Goal: Feedback & Contribution: Leave review/rating

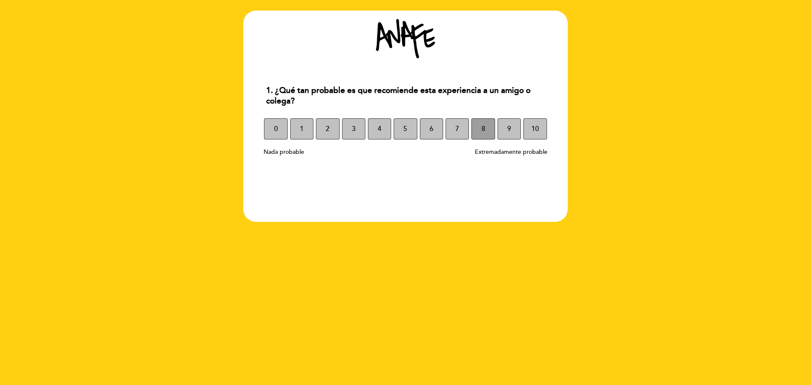
click at [481, 133] on button "8" at bounding box center [483, 128] width 23 height 21
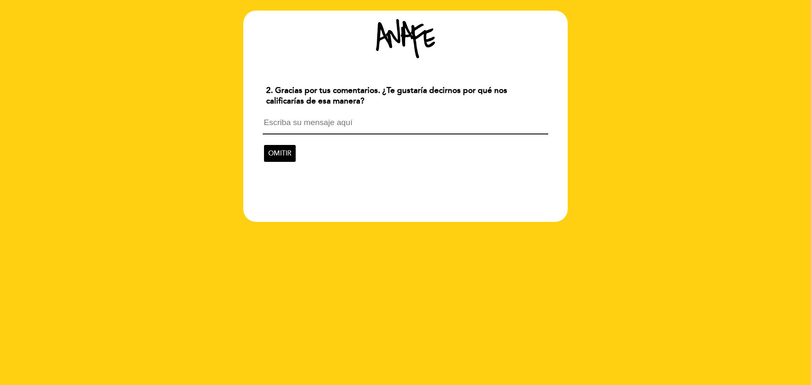
click at [355, 117] on div "OMITIR" at bounding box center [405, 139] width 292 height 54
click at [353, 125] on textarea at bounding box center [405, 126] width 285 height 16
click at [342, 128] on textarea at bounding box center [405, 126] width 285 height 16
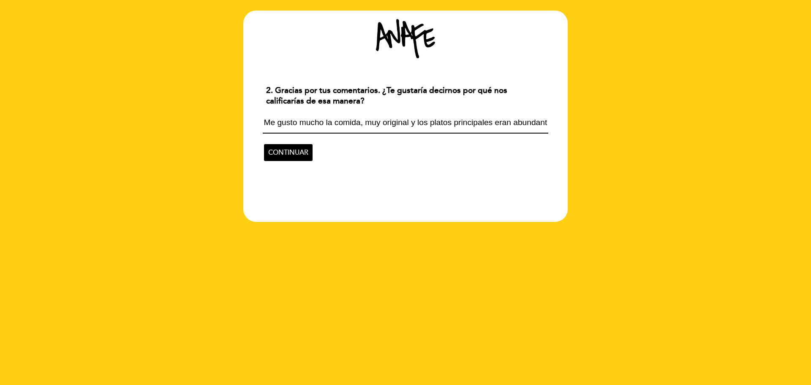
scroll to position [1, 0]
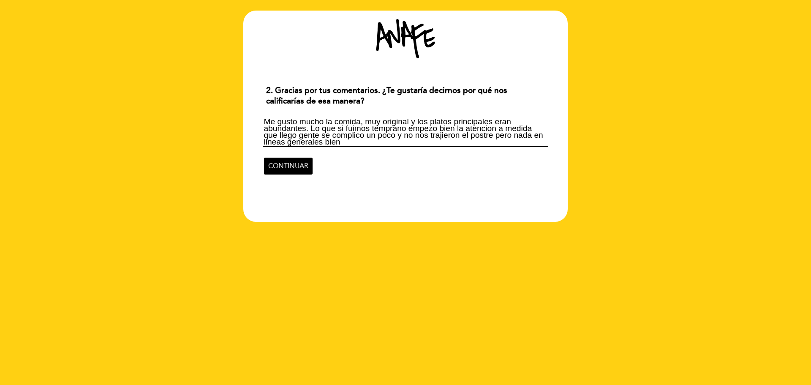
type textarea "Me gusto mucho la comida, muy original y los platos principales eran abundantes…"
click at [278, 167] on span "CONTINUAR" at bounding box center [288, 166] width 40 height 24
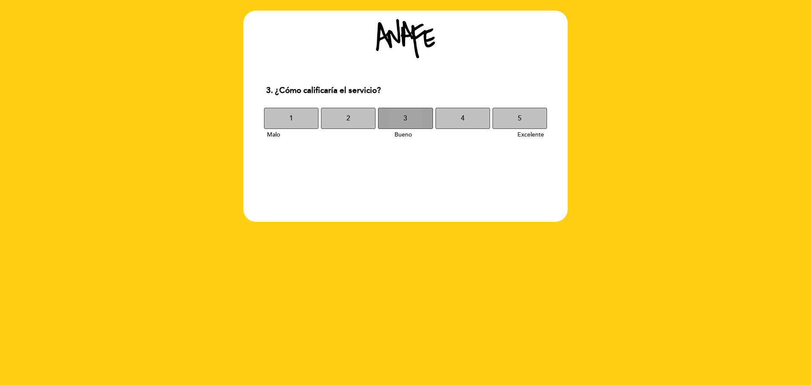
drag, startPoint x: 456, startPoint y: 118, endPoint x: 402, endPoint y: 125, distance: 54.1
click at [402, 125] on div "1 2 3 4 5" at bounding box center [405, 118] width 285 height 21
click at [402, 125] on button "3" at bounding box center [405, 118] width 55 height 21
click at [417, 115] on button "3" at bounding box center [405, 118] width 55 height 21
click at [428, 122] on button "3" at bounding box center [405, 118] width 55 height 21
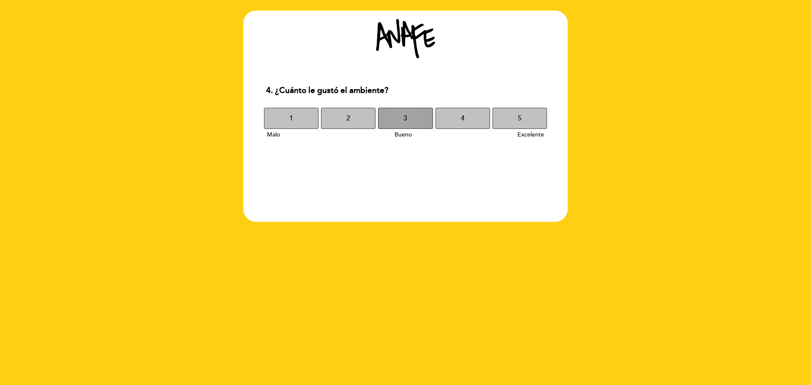
click at [412, 119] on button "3" at bounding box center [405, 118] width 55 height 21
drag, startPoint x: 532, startPoint y: 117, endPoint x: 494, endPoint y: 135, distance: 41.4
click at [532, 116] on button "5" at bounding box center [520, 118] width 55 height 21
click at [466, 128] on button "4" at bounding box center [463, 118] width 55 height 21
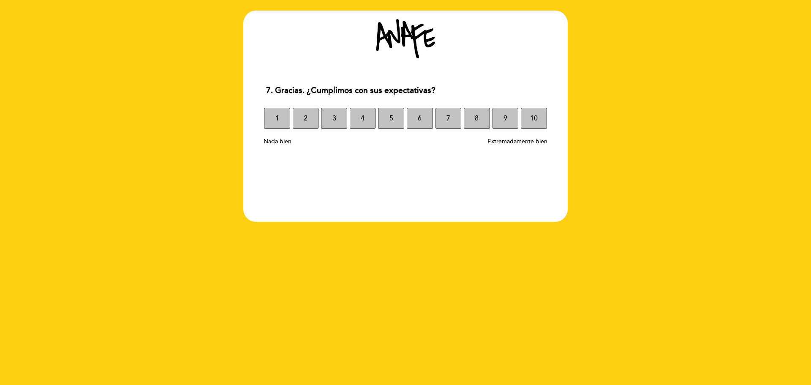
click at [466, 128] on button "8" at bounding box center [477, 118] width 26 height 21
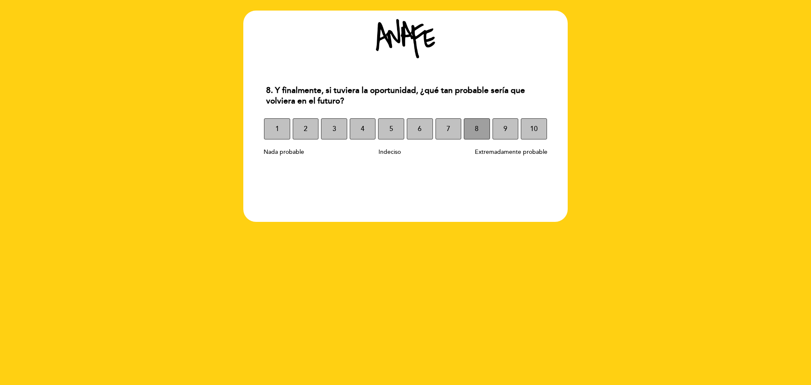
click at [479, 129] on span "8" at bounding box center [477, 129] width 4 height 24
select select "es"
